Goal: Communication & Community: Answer question/provide support

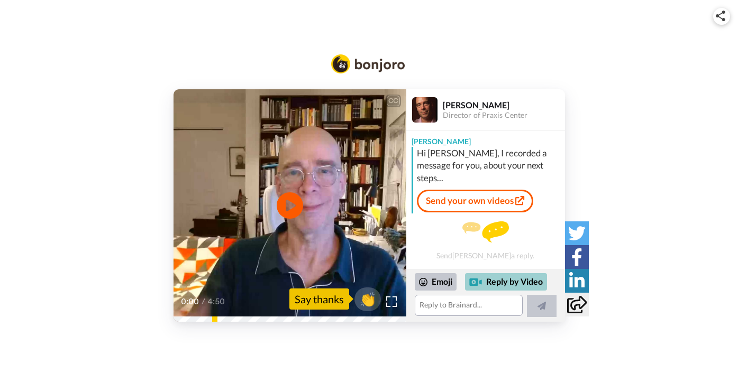
click at [507, 279] on div "Reply by Video" at bounding box center [506, 282] width 82 height 18
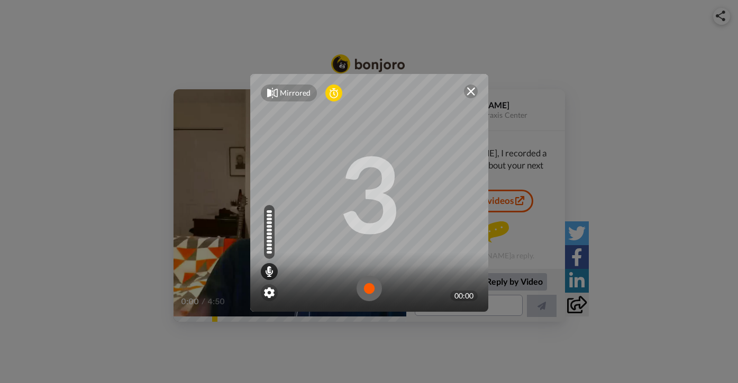
click at [369, 286] on img at bounding box center [368, 288] width 25 height 25
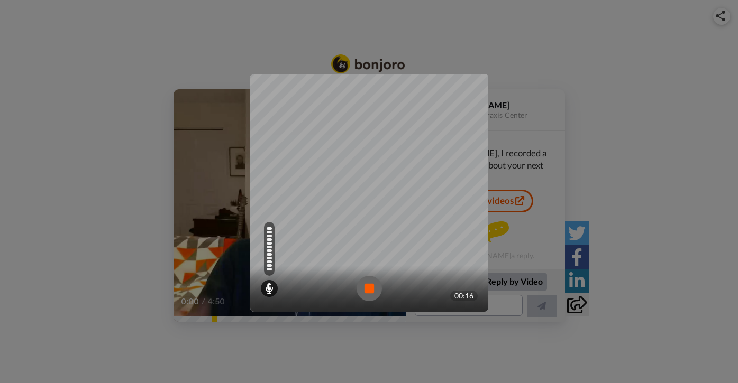
click at [370, 281] on img at bounding box center [368, 288] width 25 height 25
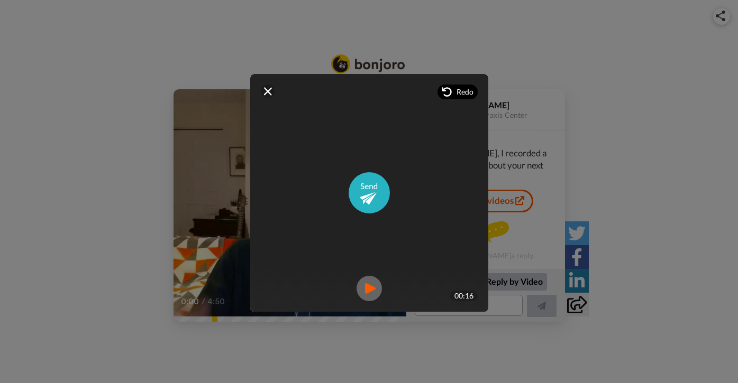
click at [458, 93] on span "Redo" at bounding box center [464, 92] width 17 height 11
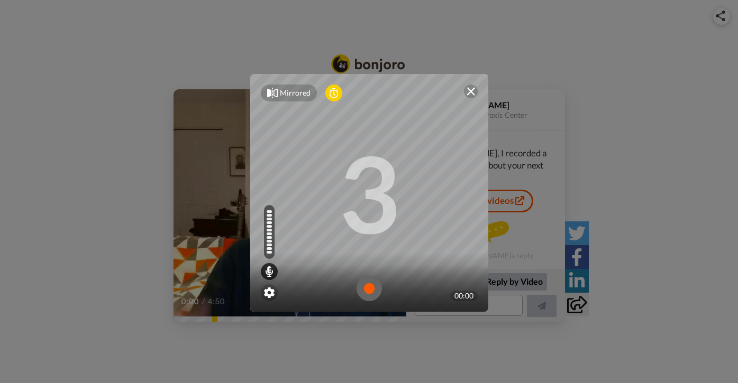
click at [470, 90] on img at bounding box center [470, 91] width 8 height 8
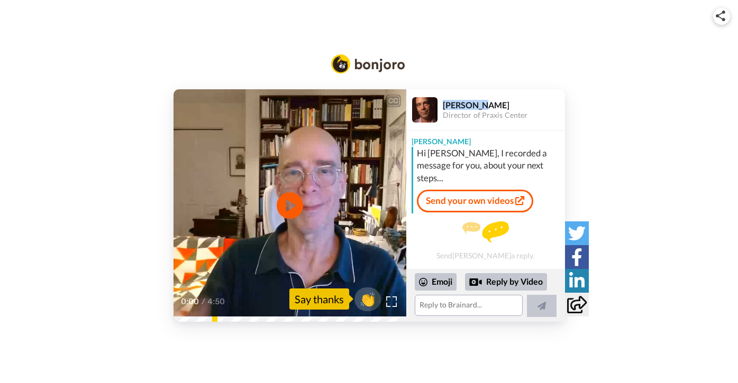
drag, startPoint x: 477, startPoint y: 102, endPoint x: 444, endPoint y: 103, distance: 32.8
click at [444, 103] on div "[PERSON_NAME]" at bounding box center [504, 105] width 122 height 10
copy div "[PERSON_NAME]"
click at [496, 281] on div "Reply by Video" at bounding box center [506, 282] width 82 height 18
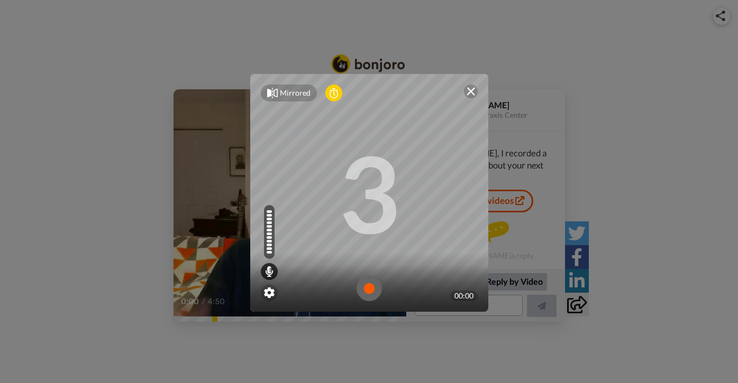
click at [369, 290] on img at bounding box center [368, 288] width 25 height 25
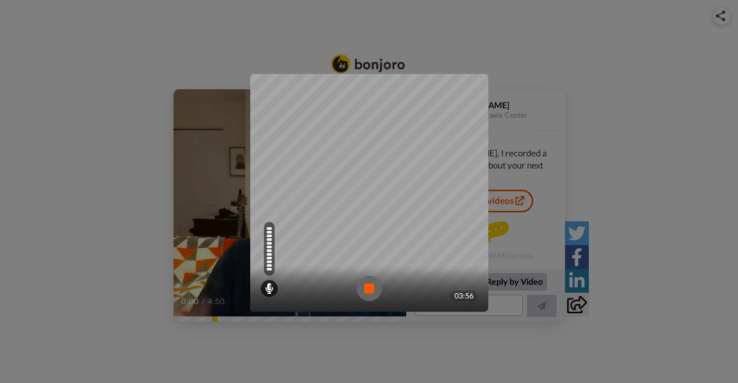
click at [373, 291] on img at bounding box center [368, 288] width 25 height 25
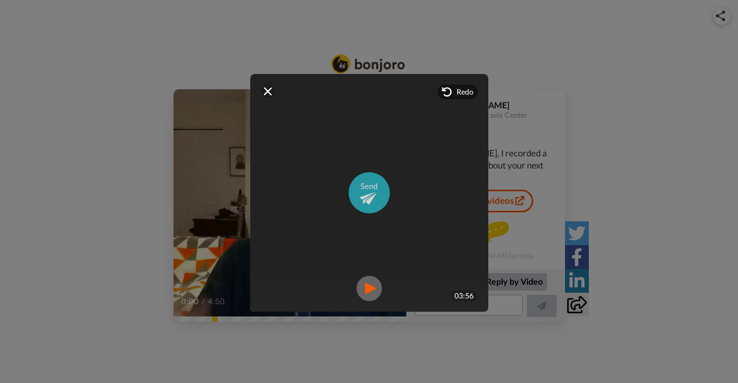
click at [368, 185] on img at bounding box center [369, 192] width 41 height 41
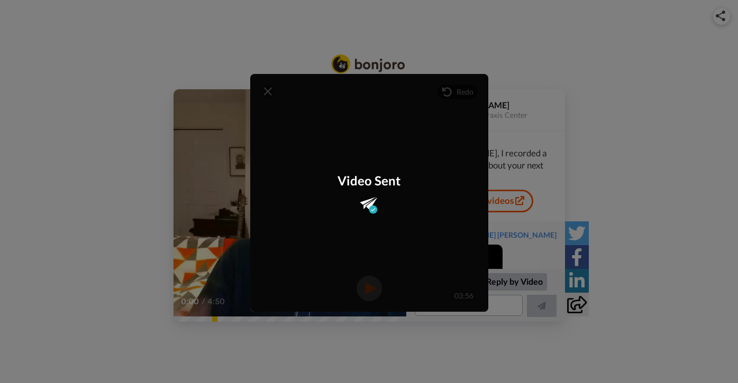
scroll to position [66, 0]
